Goal: Navigation & Orientation: Find specific page/section

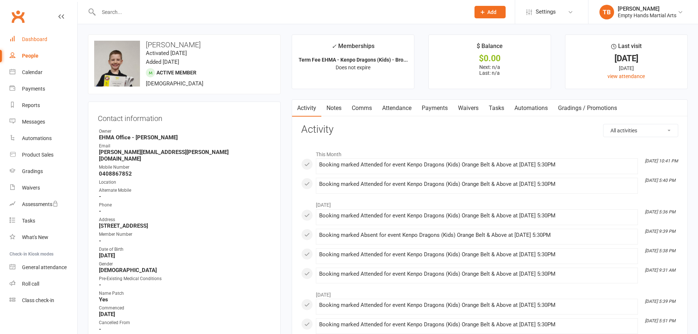
drag, startPoint x: 0, startPoint y: 0, endPoint x: 40, endPoint y: 39, distance: 55.7
click at [40, 39] on div "Dashboard" at bounding box center [34, 39] width 25 height 6
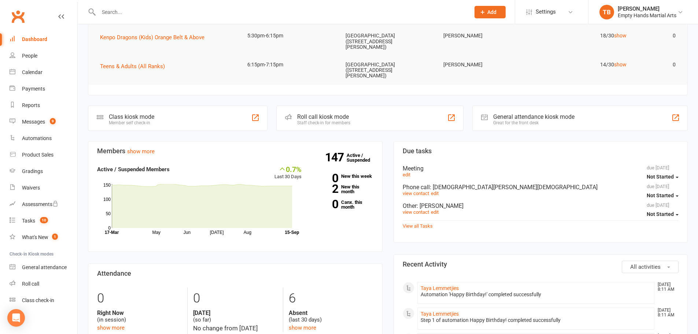
scroll to position [73, 0]
